Goal: Task Accomplishment & Management: Manage account settings

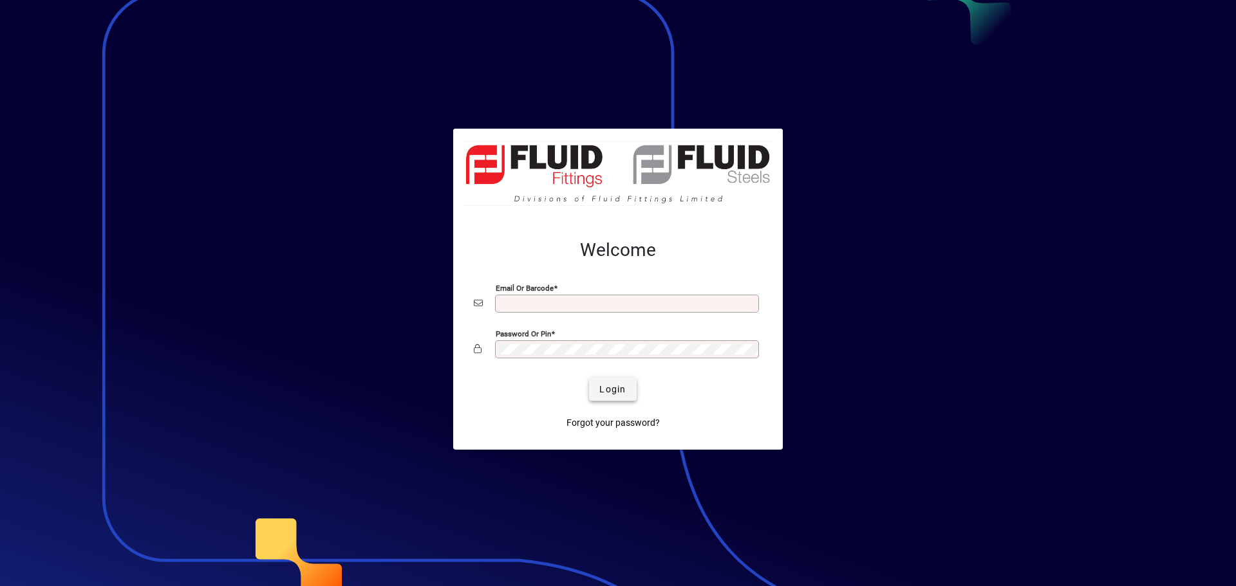
type input "**********"
click at [613, 393] on span "Login" at bounding box center [612, 390] width 26 height 14
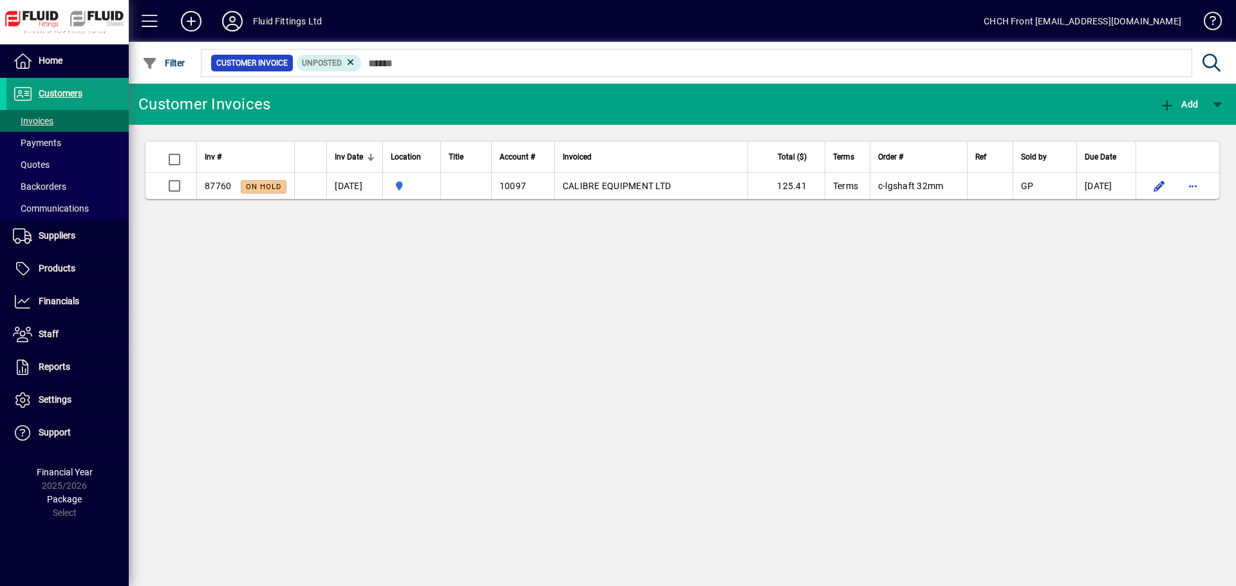
click at [236, 26] on icon at bounding box center [232, 21] width 26 height 21
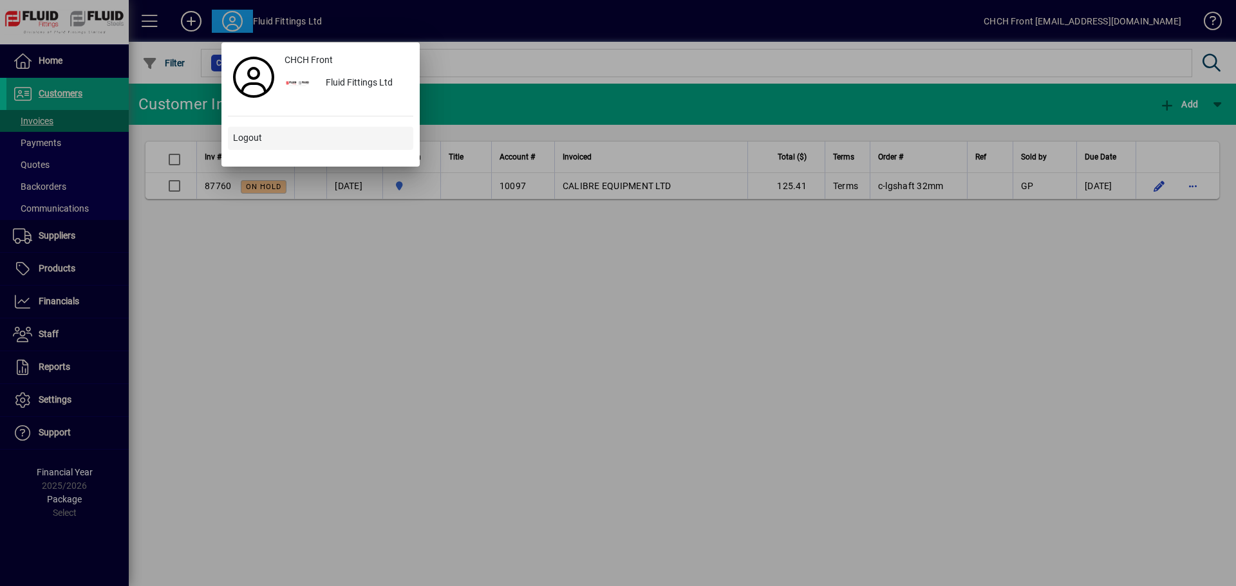
click at [257, 136] on span "Logout" at bounding box center [247, 138] width 29 height 14
